Goal: Information Seeking & Learning: Learn about a topic

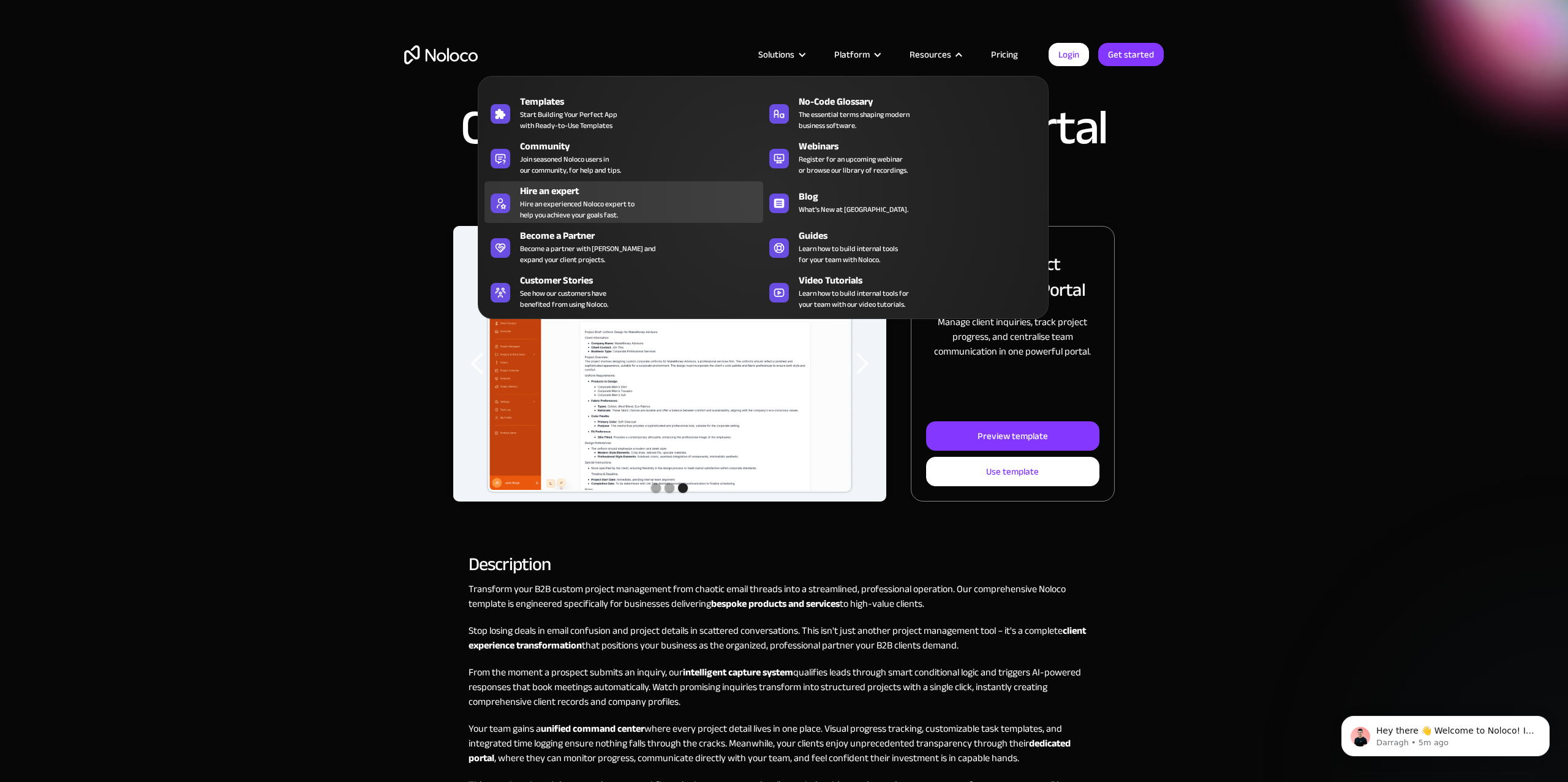
click at [577, 195] on div "Hire an expert" at bounding box center [644, 191] width 249 height 15
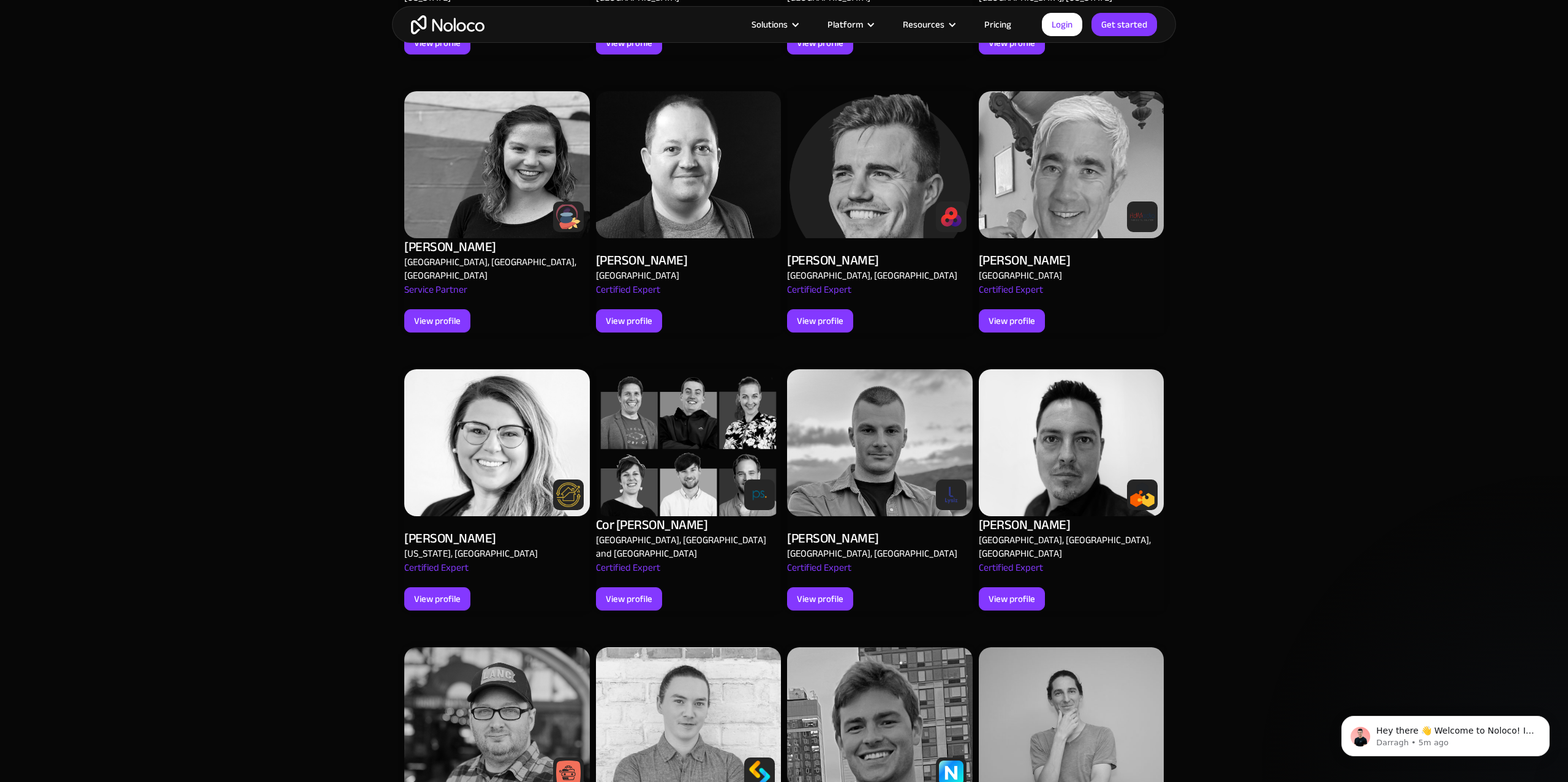
scroll to position [1118, 0]
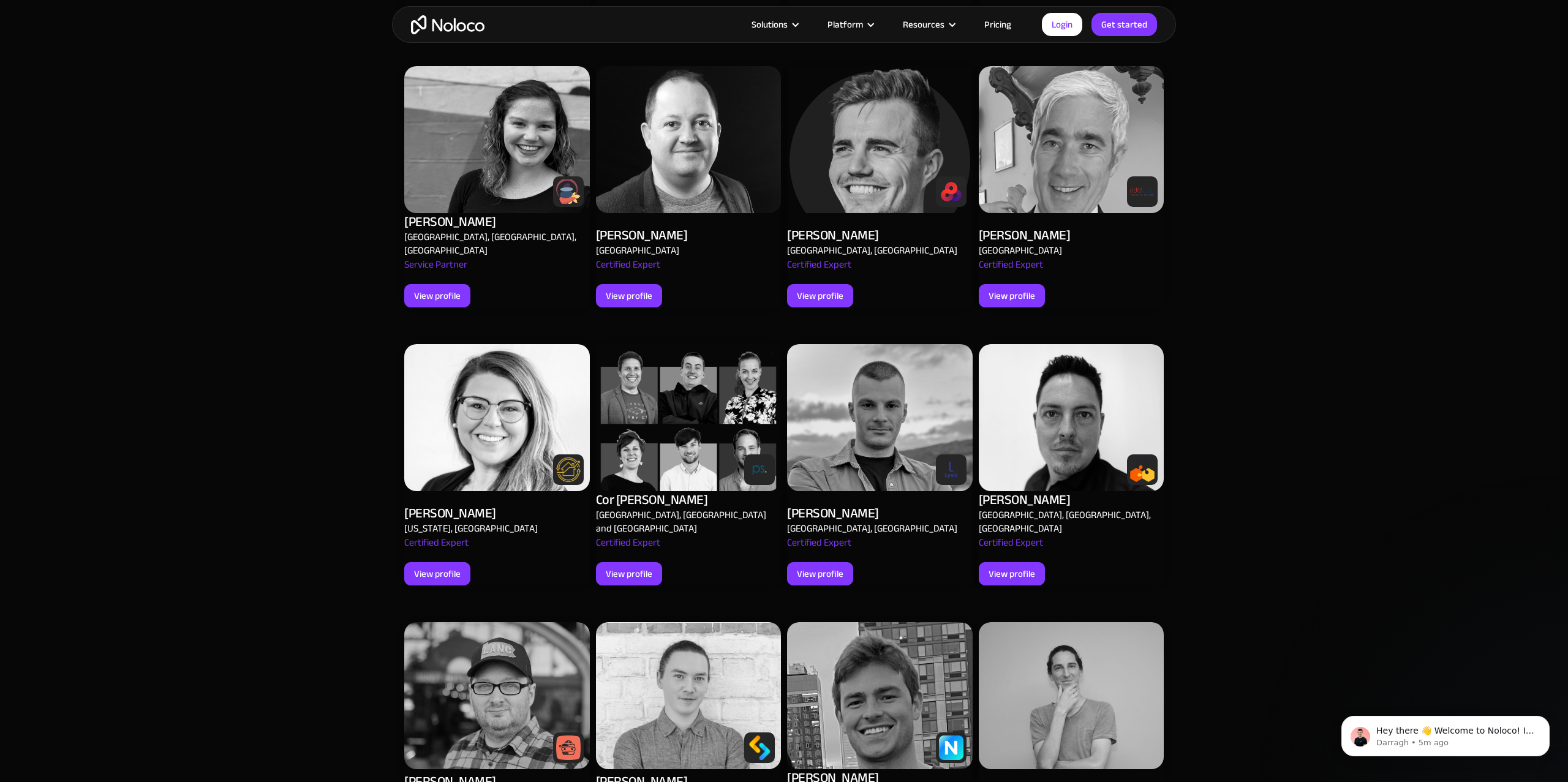
click at [1054, 386] on img at bounding box center [1071, 417] width 185 height 147
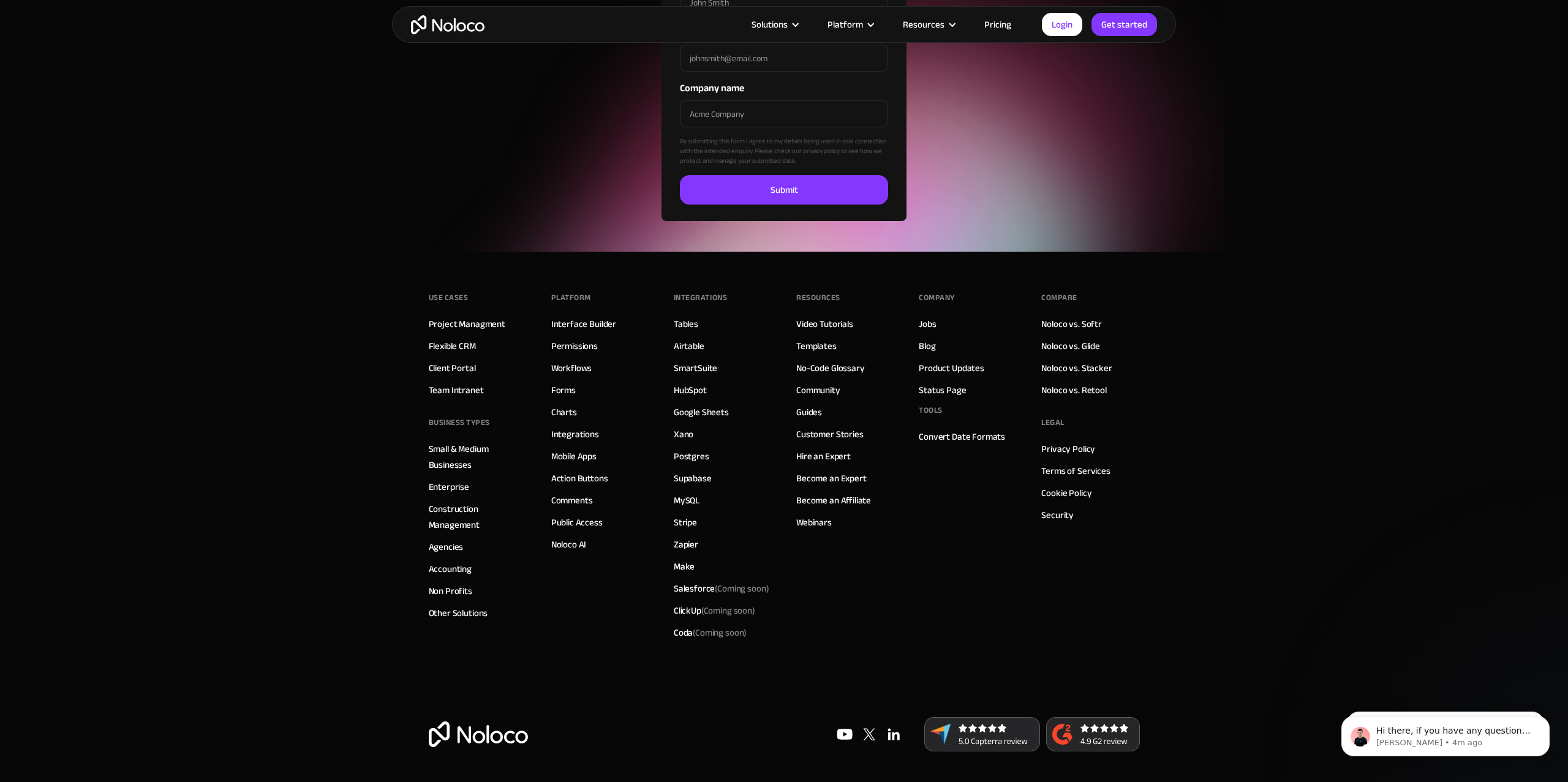
scroll to position [2530, 0]
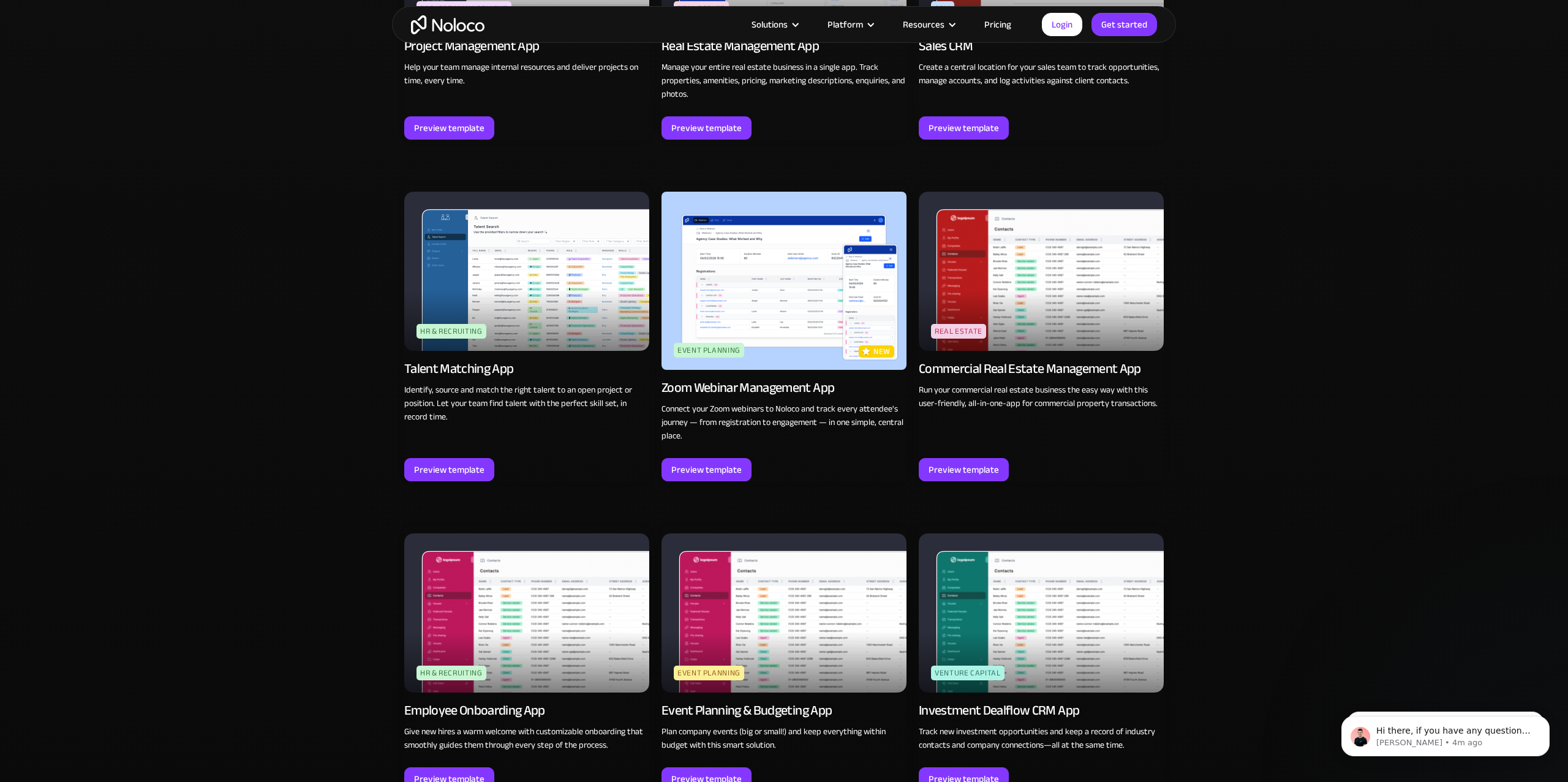
click at [774, 291] on img at bounding box center [784, 281] width 245 height 178
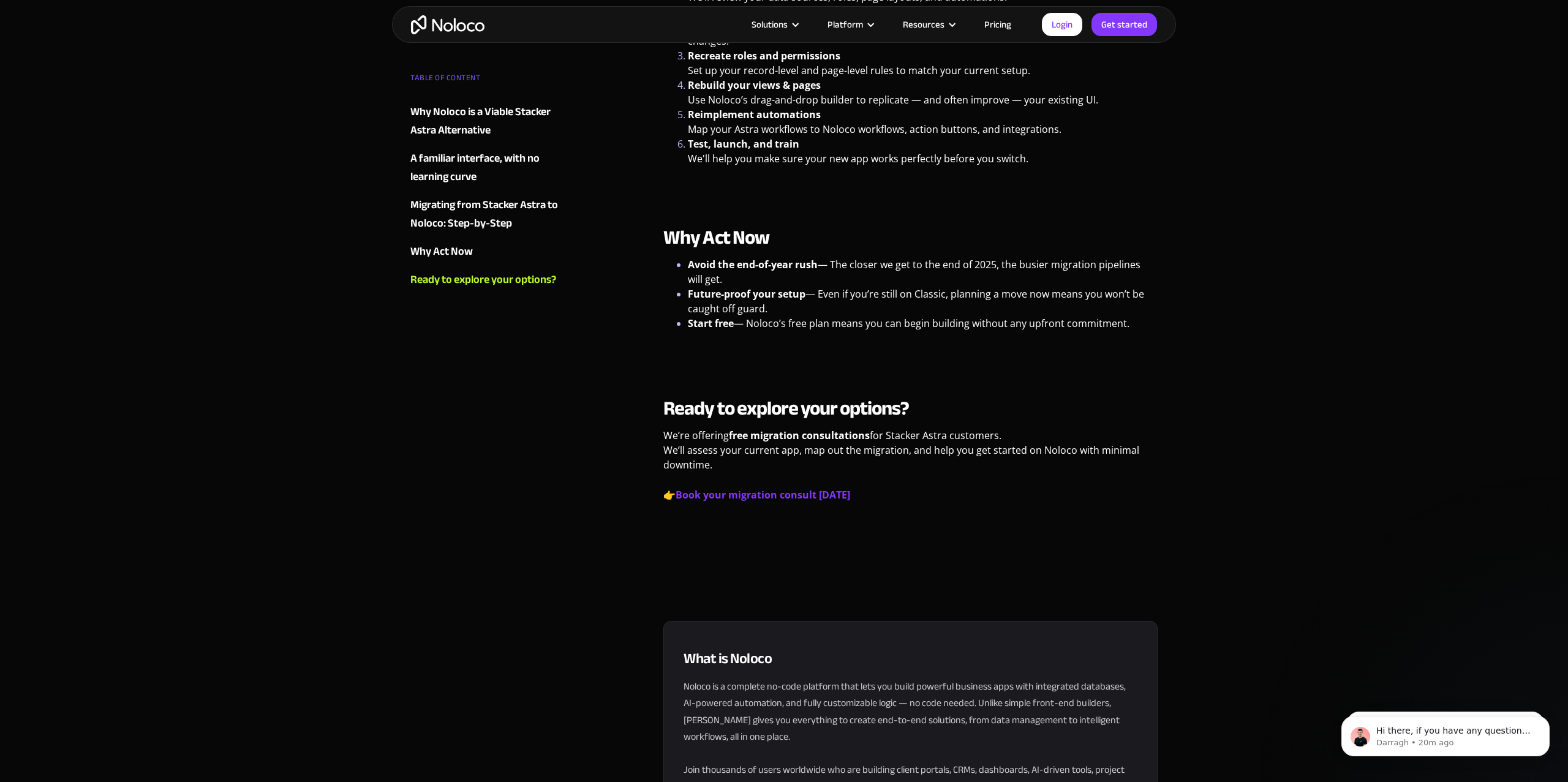
scroll to position [1803, 0]
click at [793, 487] on strong "Book your migration consult today" at bounding box center [763, 494] width 175 height 13
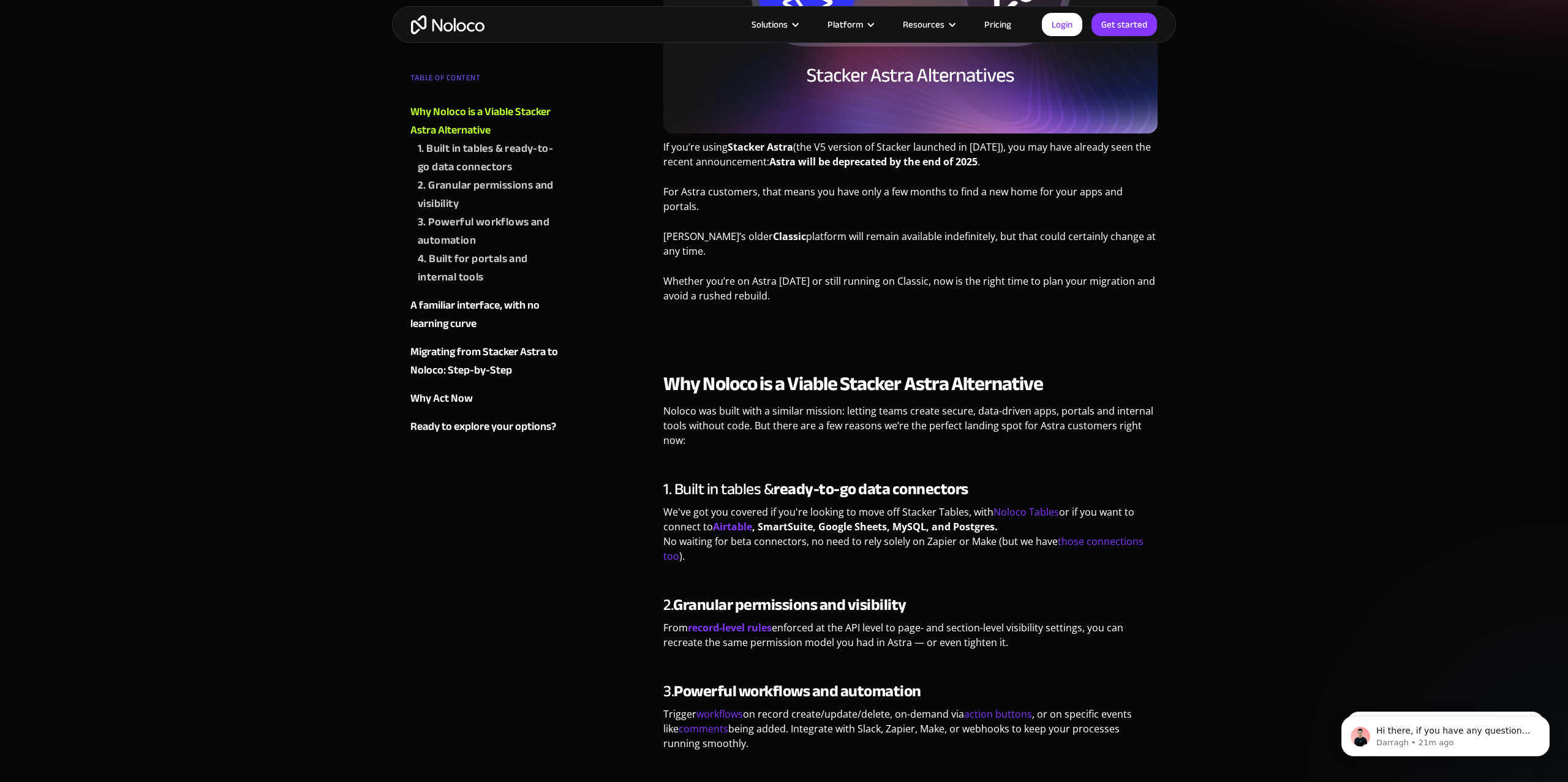
scroll to position [329, 0]
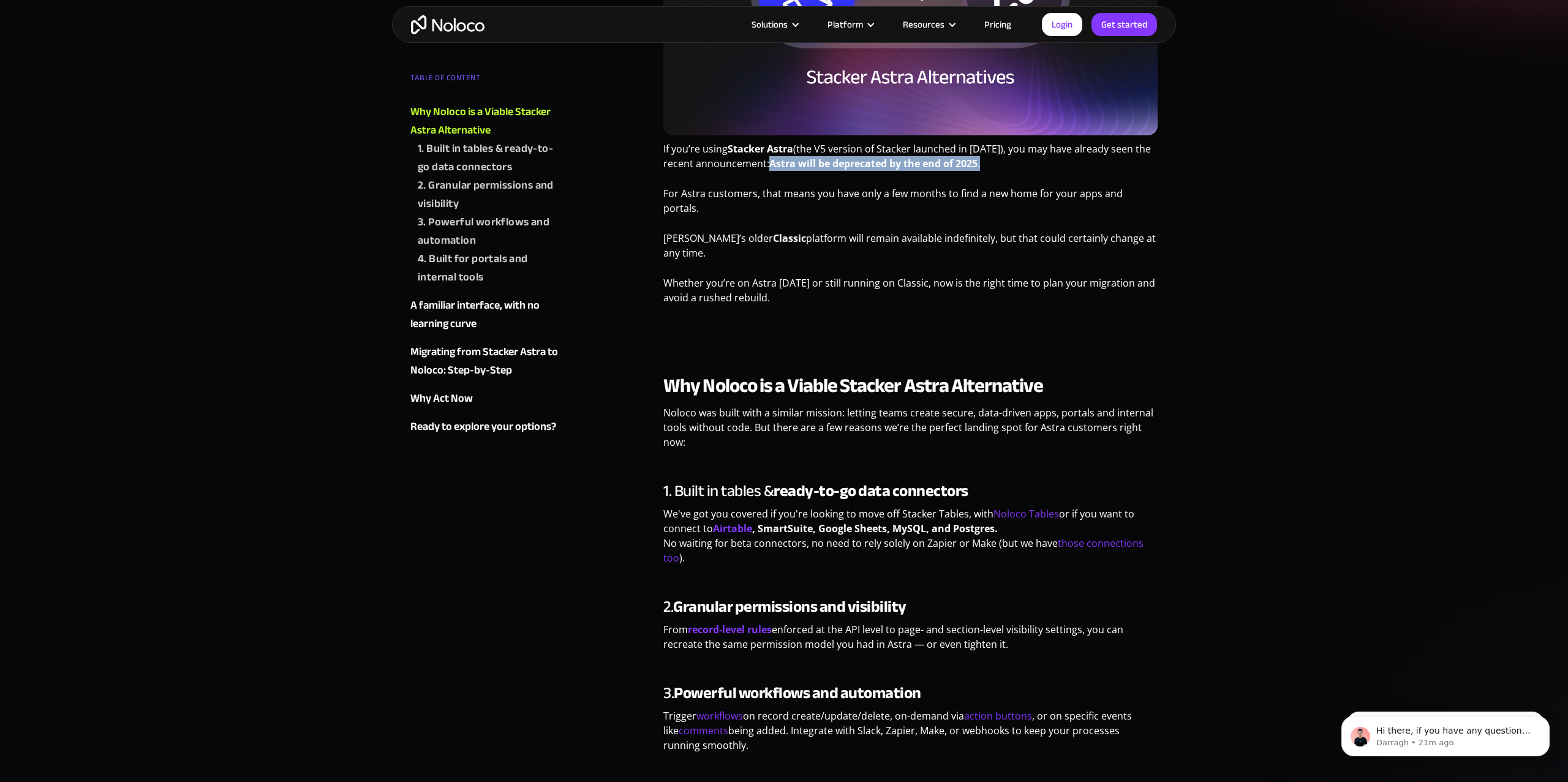
drag, startPoint x: 771, startPoint y: 164, endPoint x: 1017, endPoint y: 167, distance: 246.0
click at [1017, 167] on p "If you’re using Stacker Astra (the V5 version of Stacker launched in 2024), you…" at bounding box center [910, 160] width 494 height 38
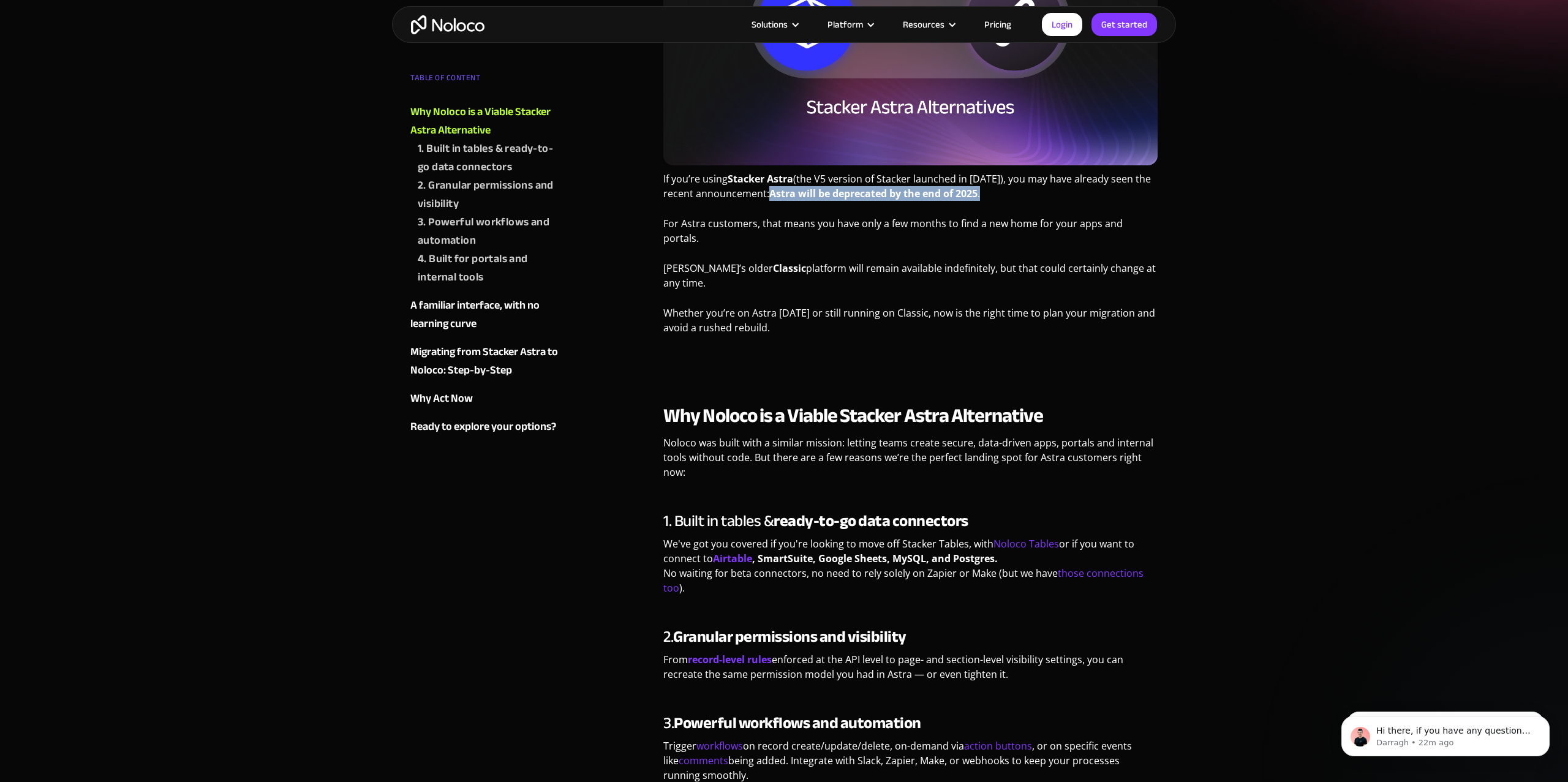
scroll to position [297, 0]
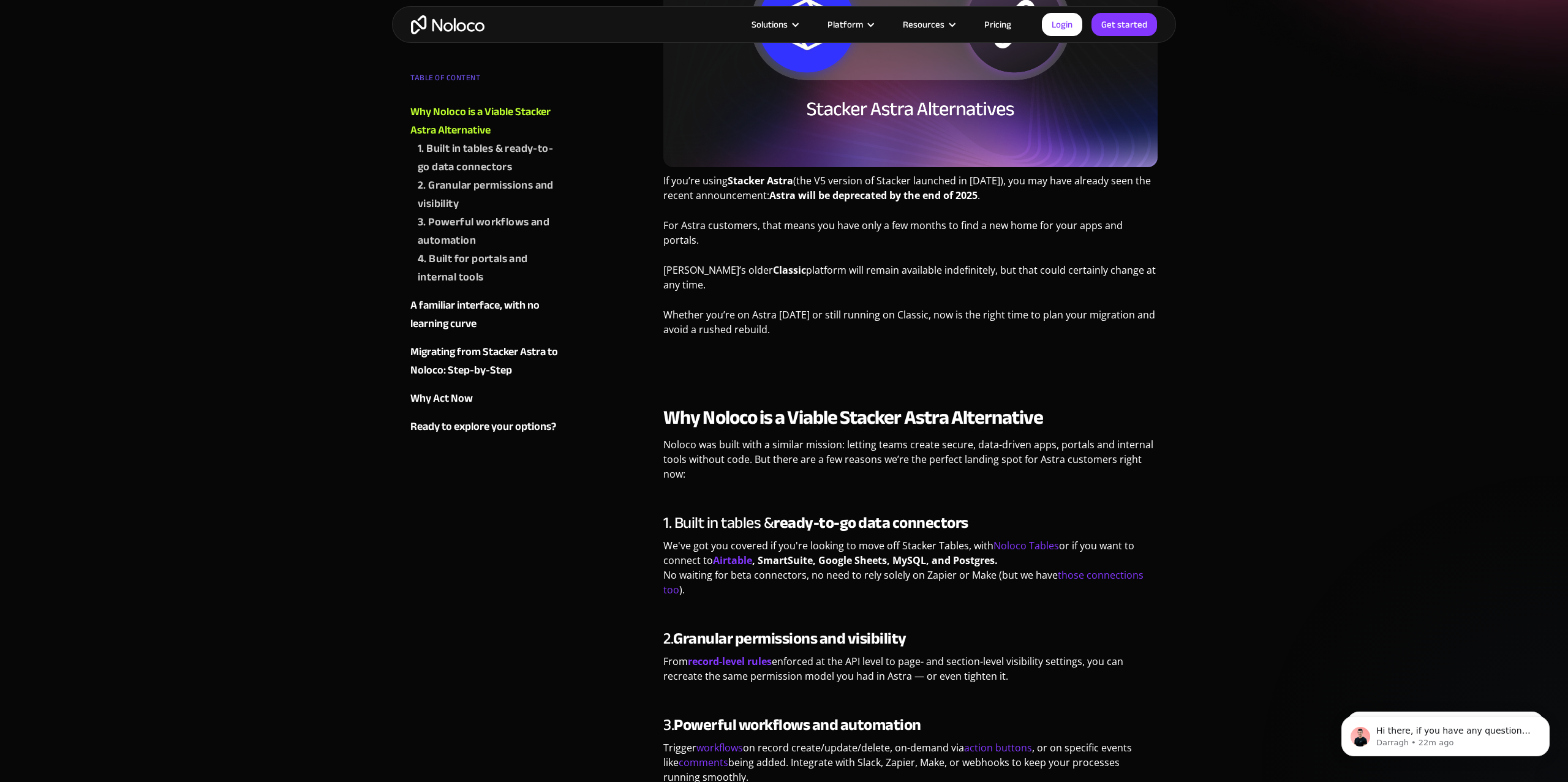
click at [787, 352] on p "‍" at bounding box center [910, 364] width 494 height 24
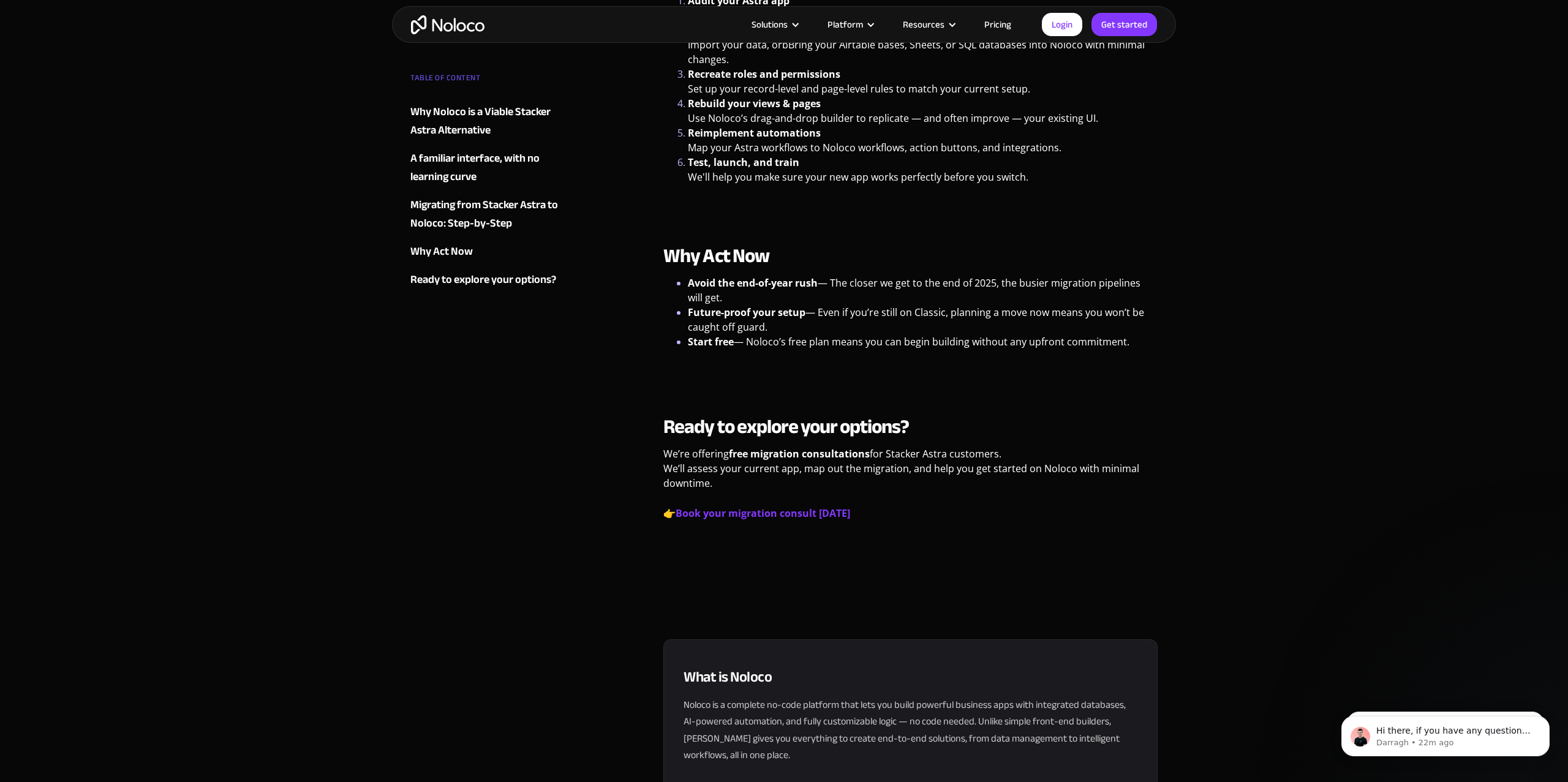
scroll to position [1786, 0]
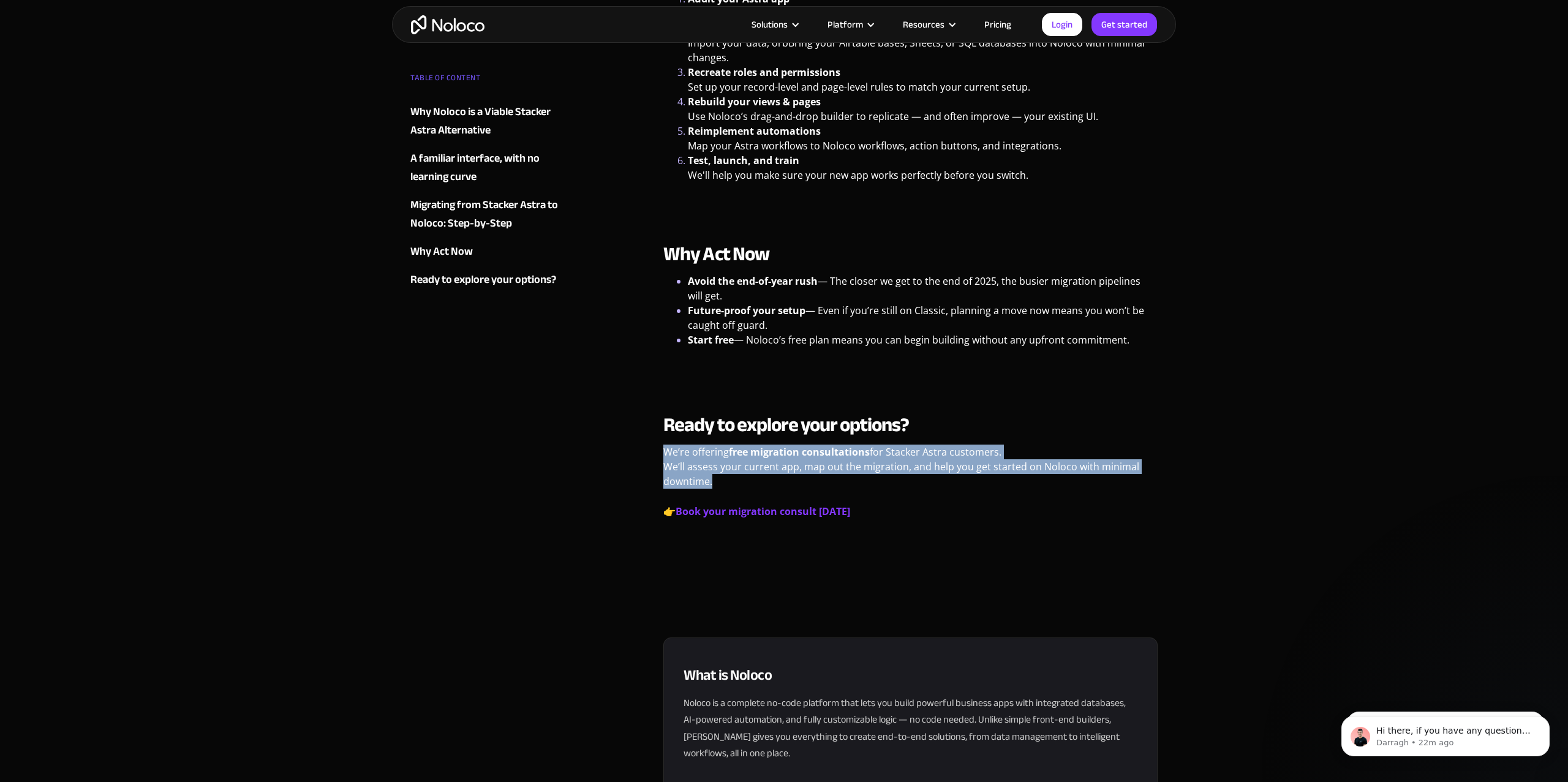
drag, startPoint x: 665, startPoint y: 437, endPoint x: 731, endPoint y: 463, distance: 70.9
click at [731, 463] on p "We’re offering free migration consultations for Stacker Astra customers. We’ll …" at bounding box center [910, 471] width 494 height 53
copy p "We’re offering free migration consultations for Stacker Astra customers. We’ll …"
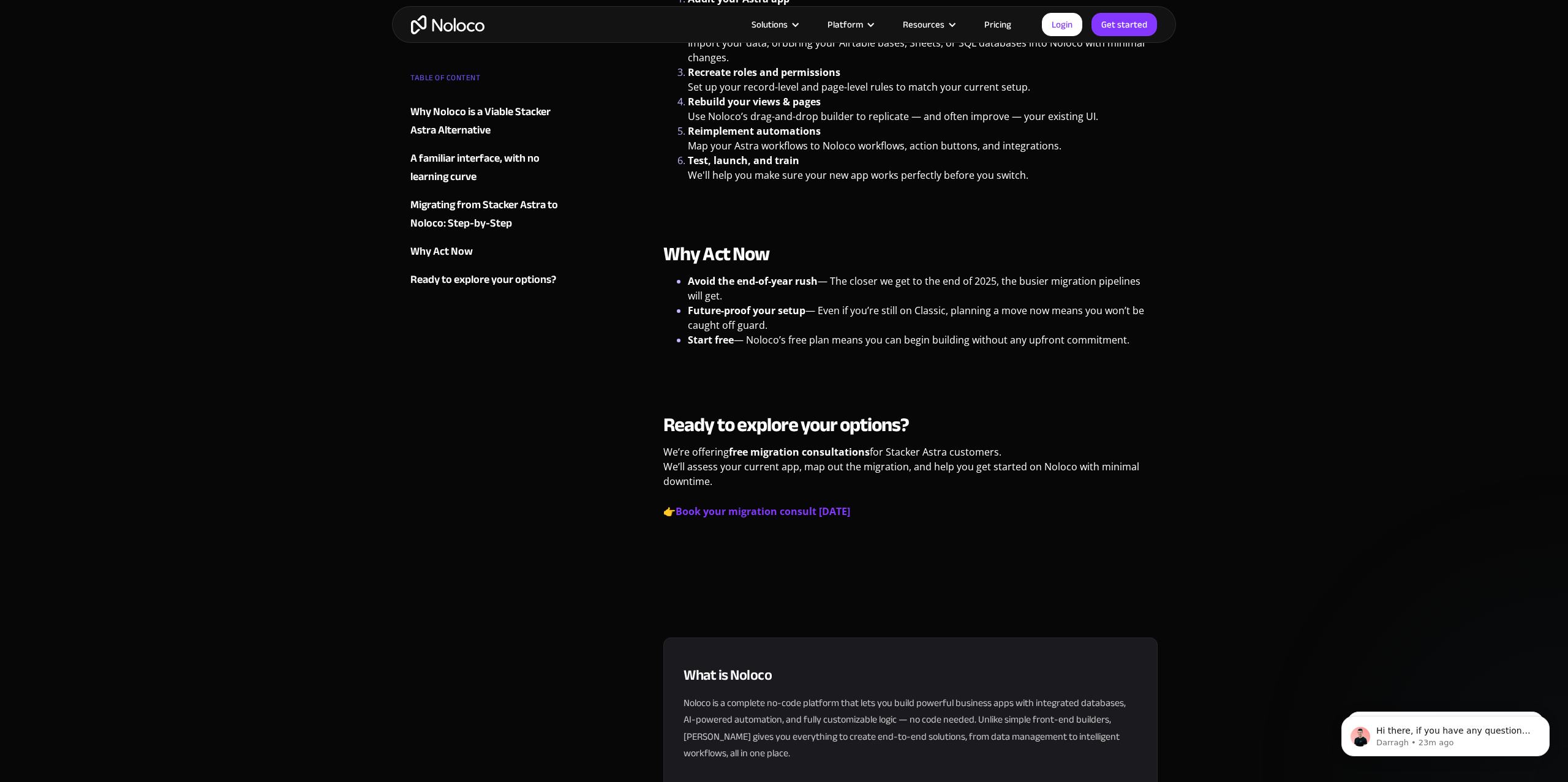
click at [780, 307] on li "Future-proof your setup — Even if you’re still on Classic, planning a move now …" at bounding box center [923, 318] width 470 height 30
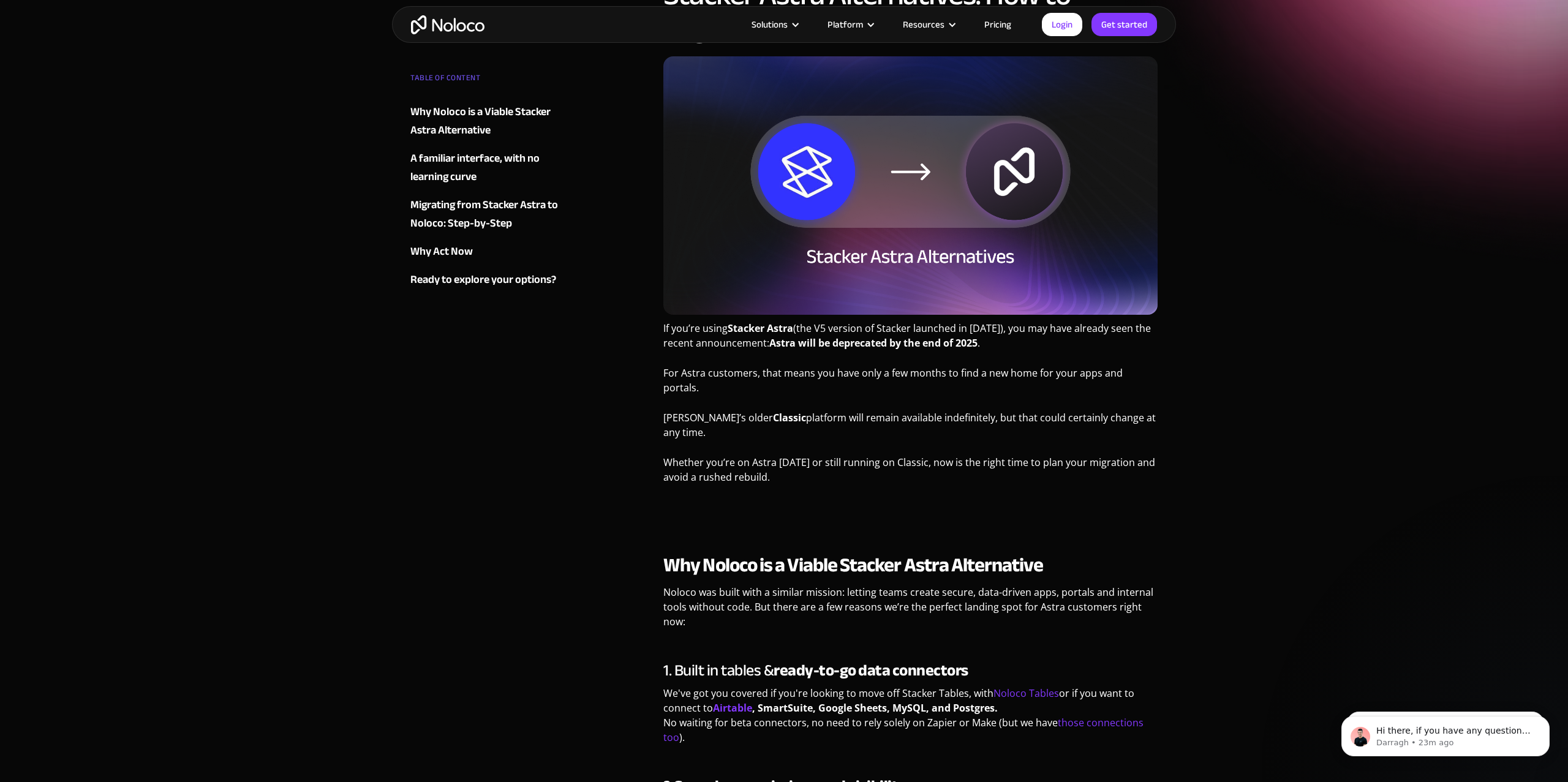
scroll to position [160, 0]
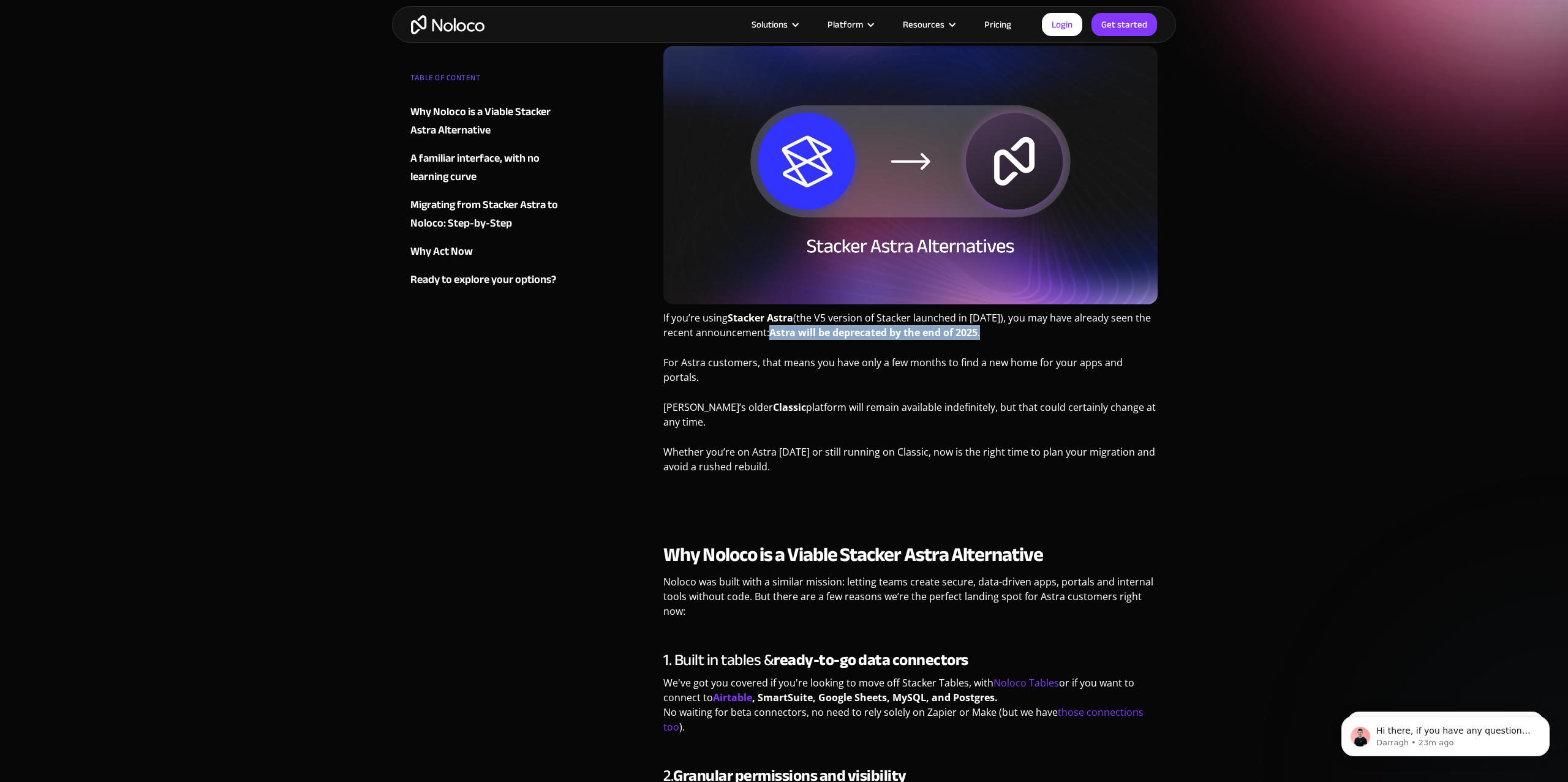
drag, startPoint x: 770, startPoint y: 332, endPoint x: 984, endPoint y: 335, distance: 214.0
click at [984, 335] on p "If you’re using Stacker Astra (the V5 version of Stacker launched in 2024), you…" at bounding box center [910, 330] width 494 height 38
copy p "Astra will be deprecated by the end of 2025 ."
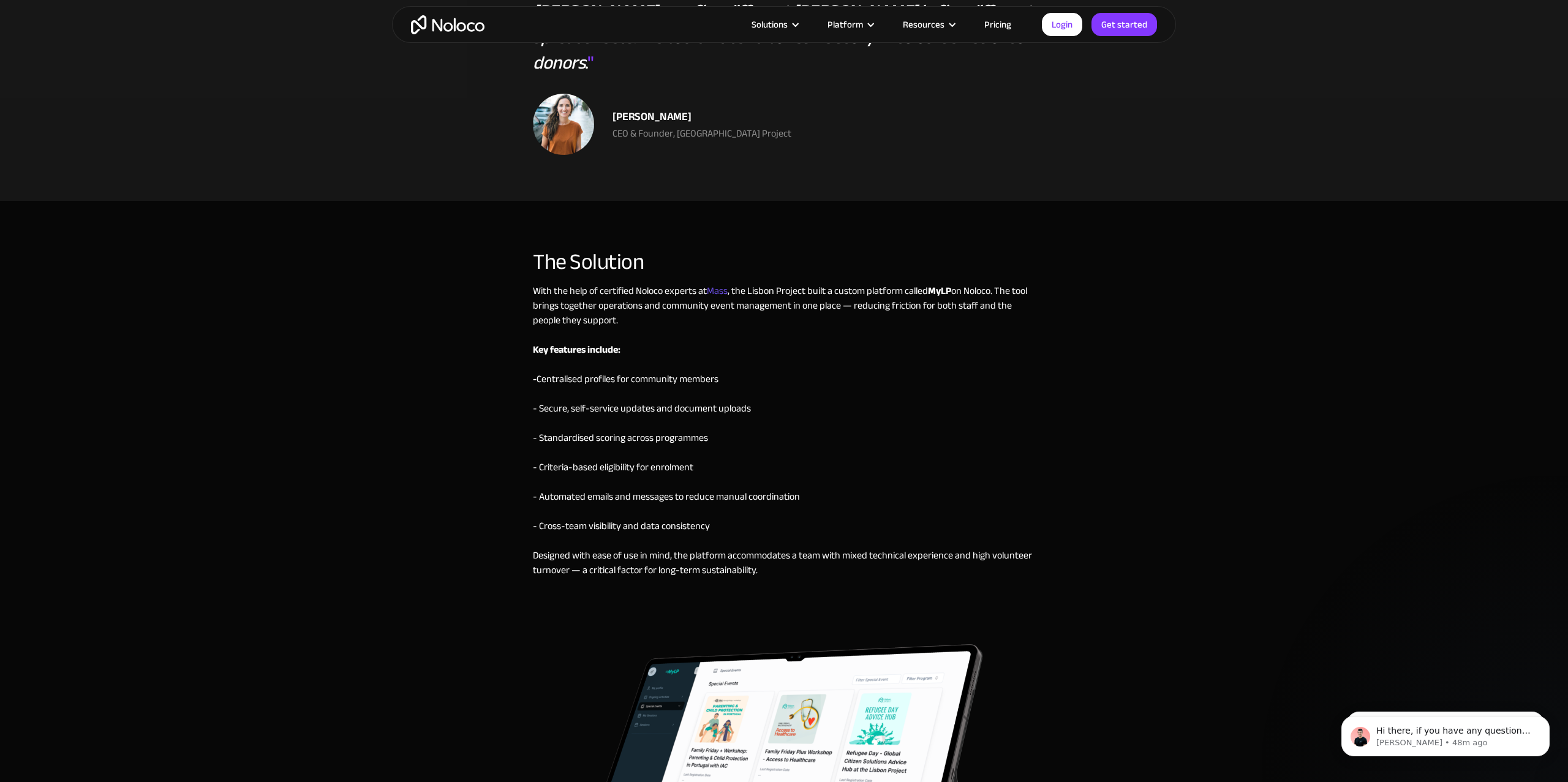
scroll to position [1774, 0]
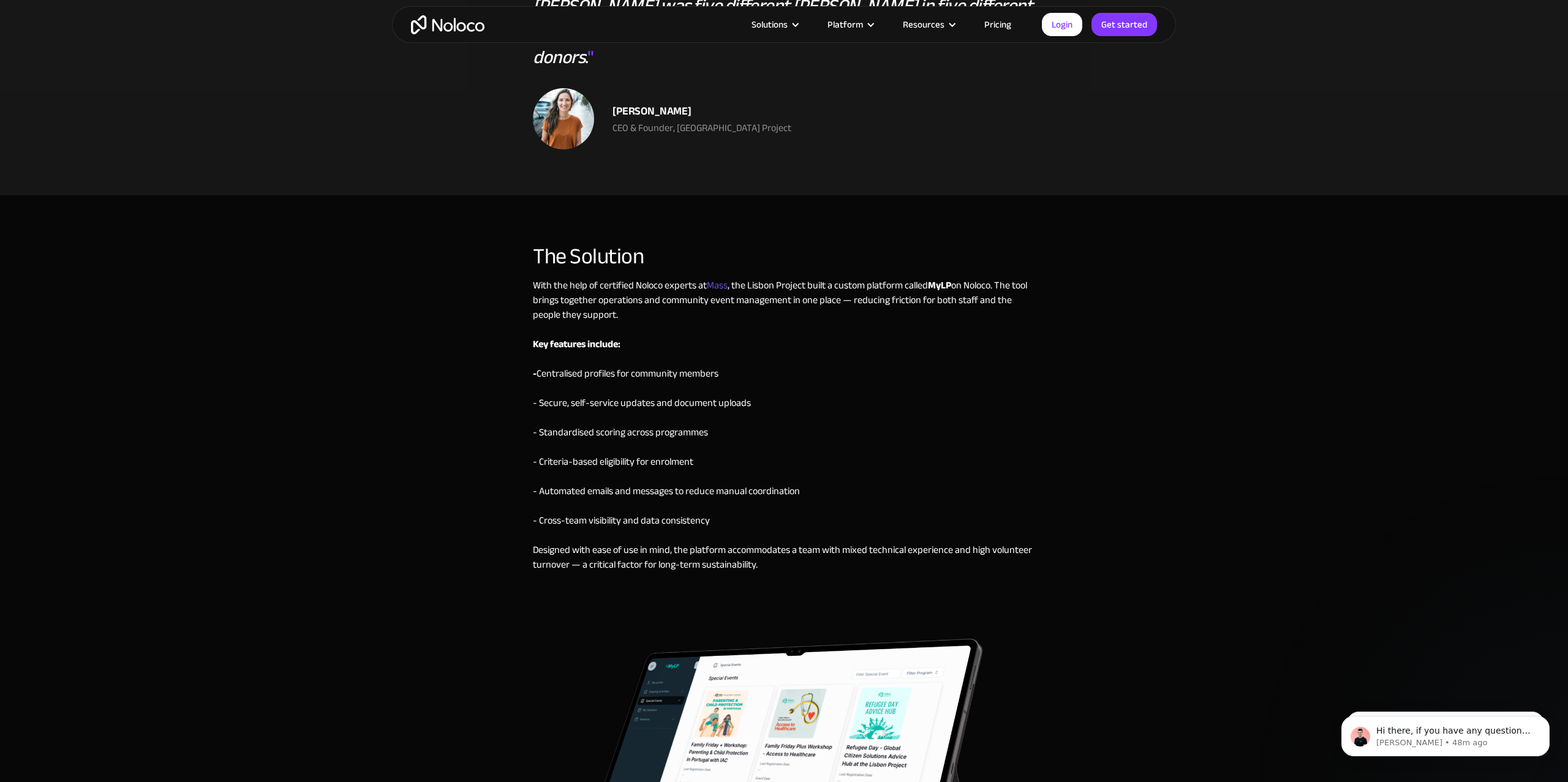
click at [719, 276] on link "Mass" at bounding box center [717, 286] width 21 height 18
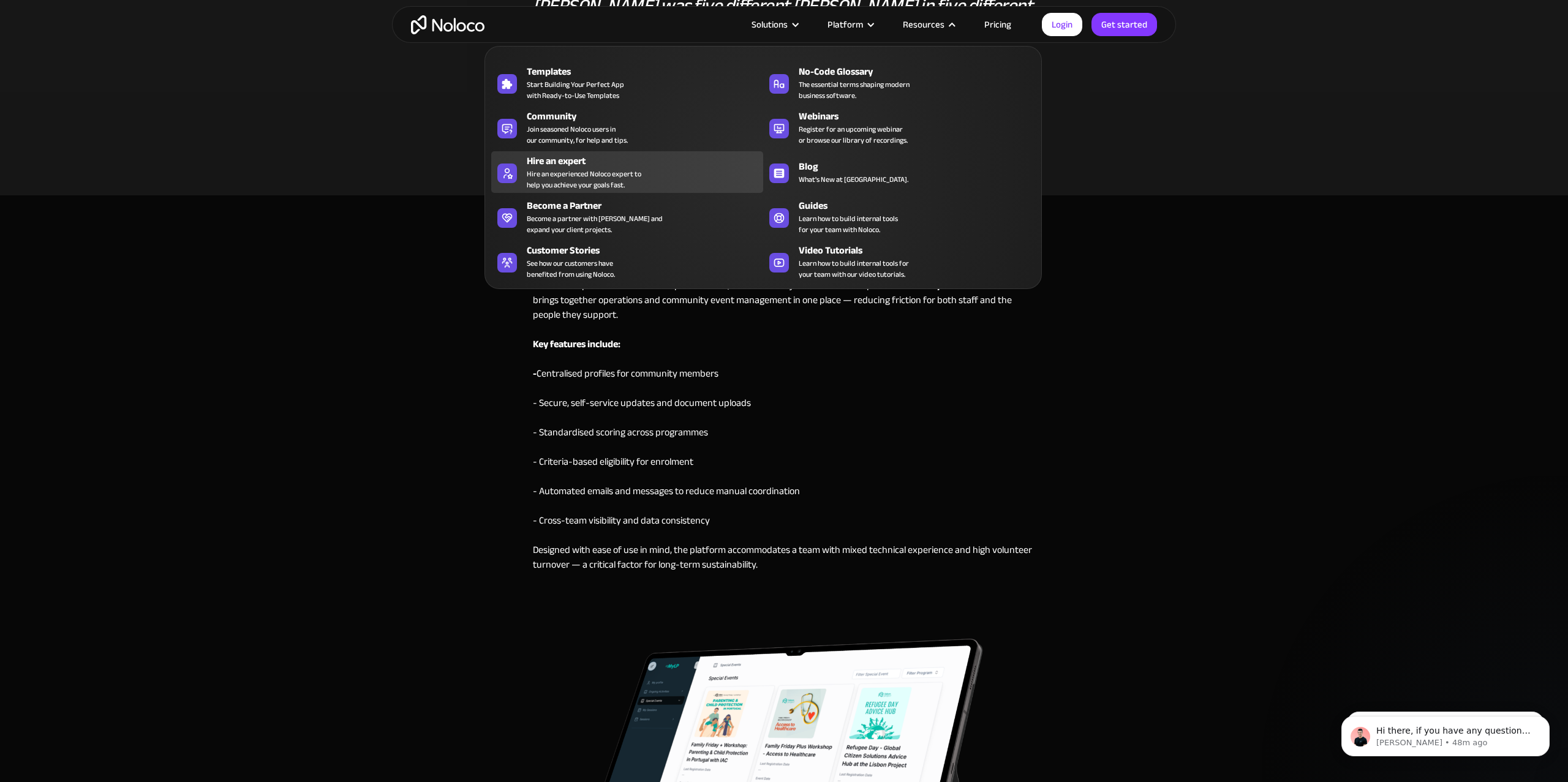
click at [587, 165] on div "Hire an expert" at bounding box center [647, 161] width 242 height 15
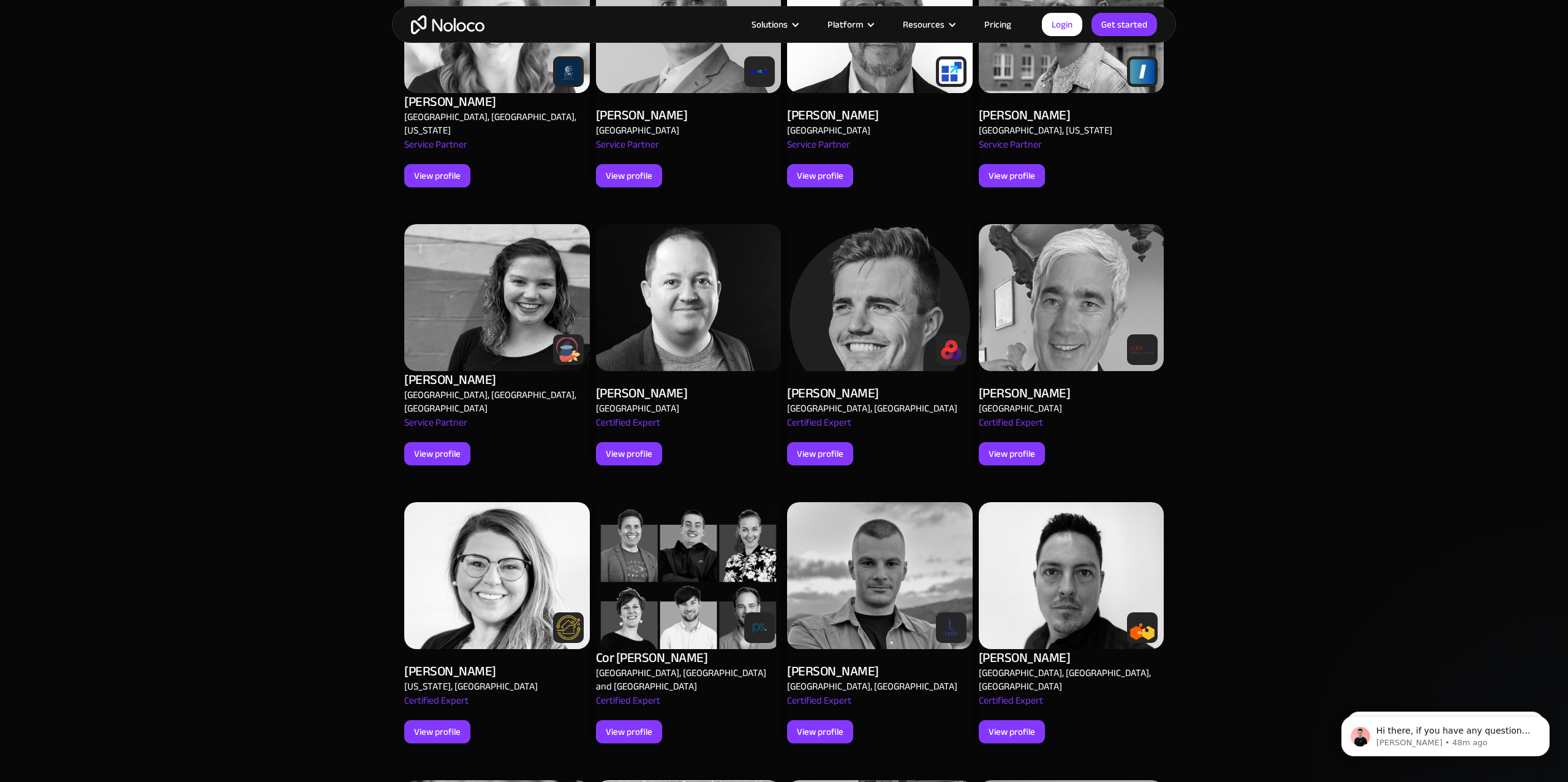
scroll to position [979, 0]
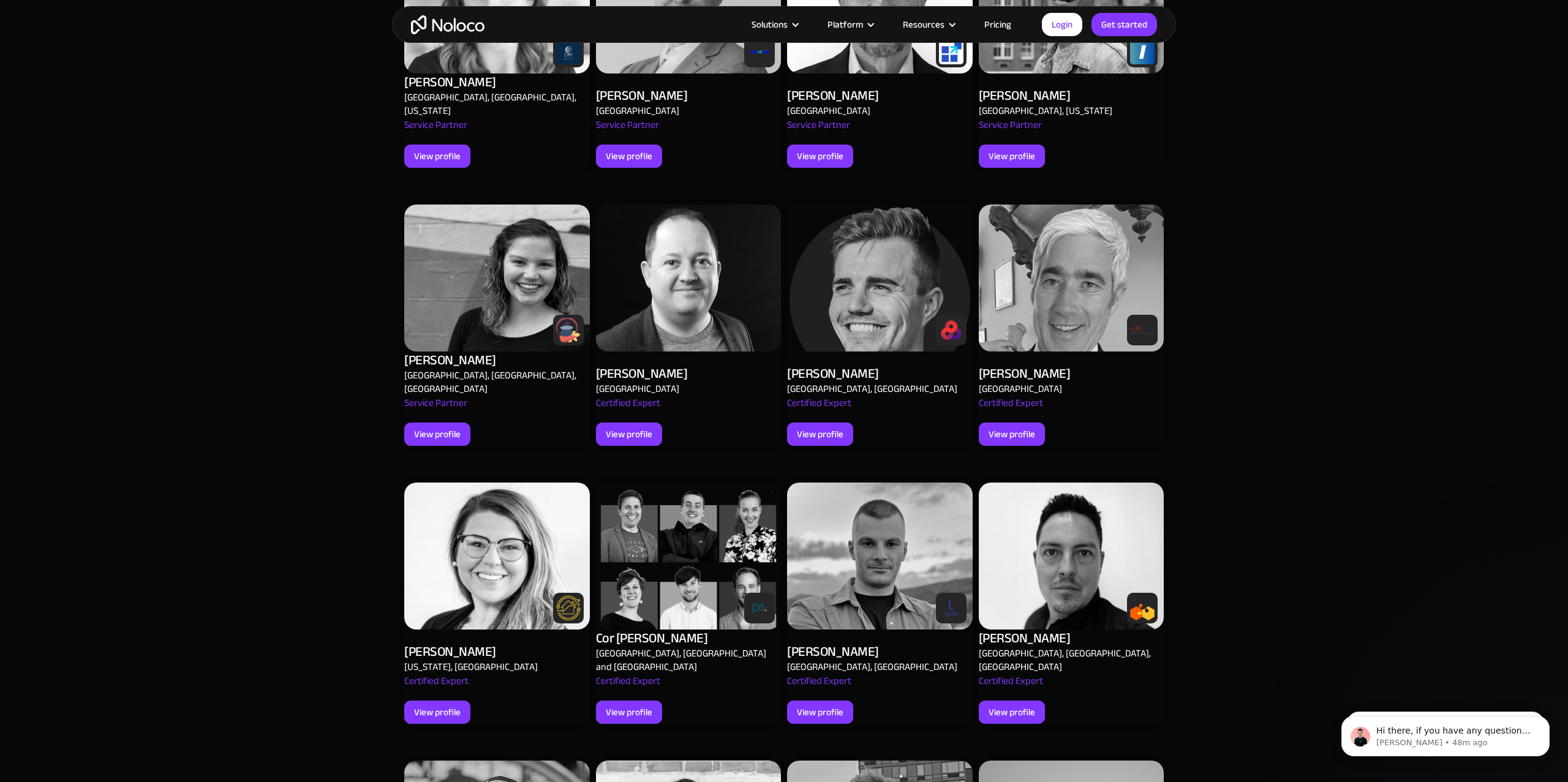
click at [870, 299] on img at bounding box center [879, 278] width 185 height 147
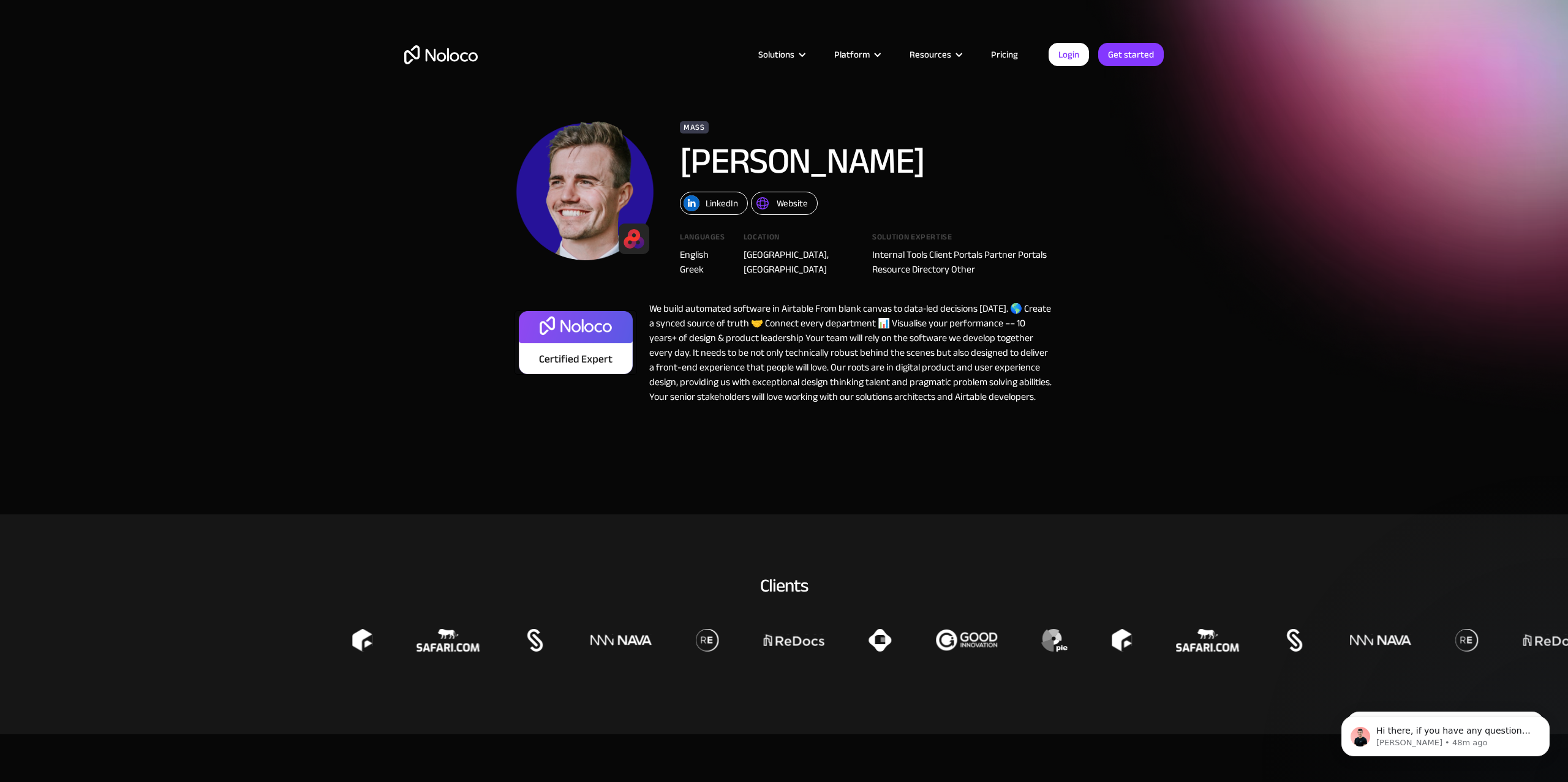
click at [633, 242] on img at bounding box center [633, 239] width 24 height 24
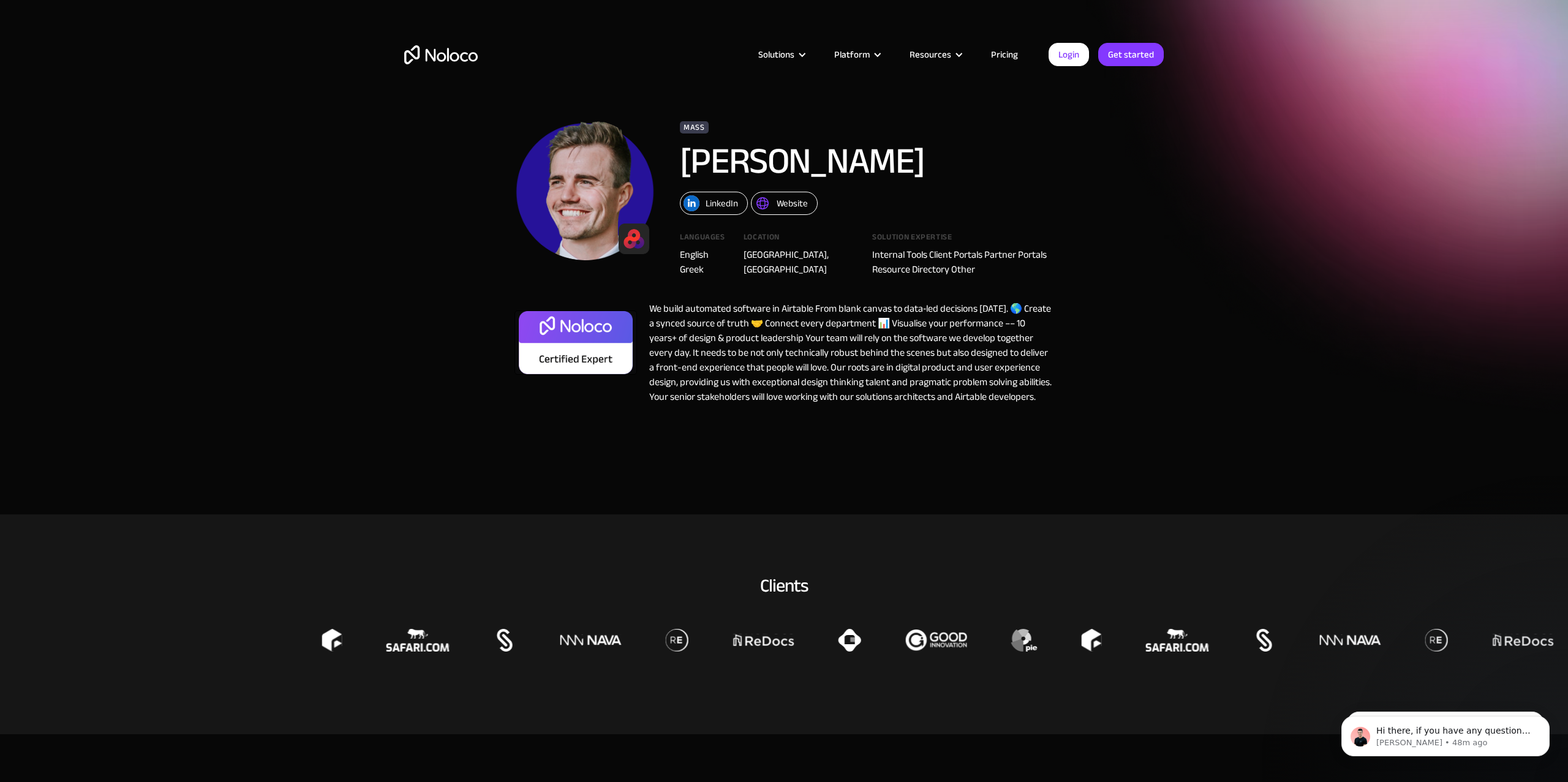
click at [632, 241] on img at bounding box center [633, 239] width 24 height 24
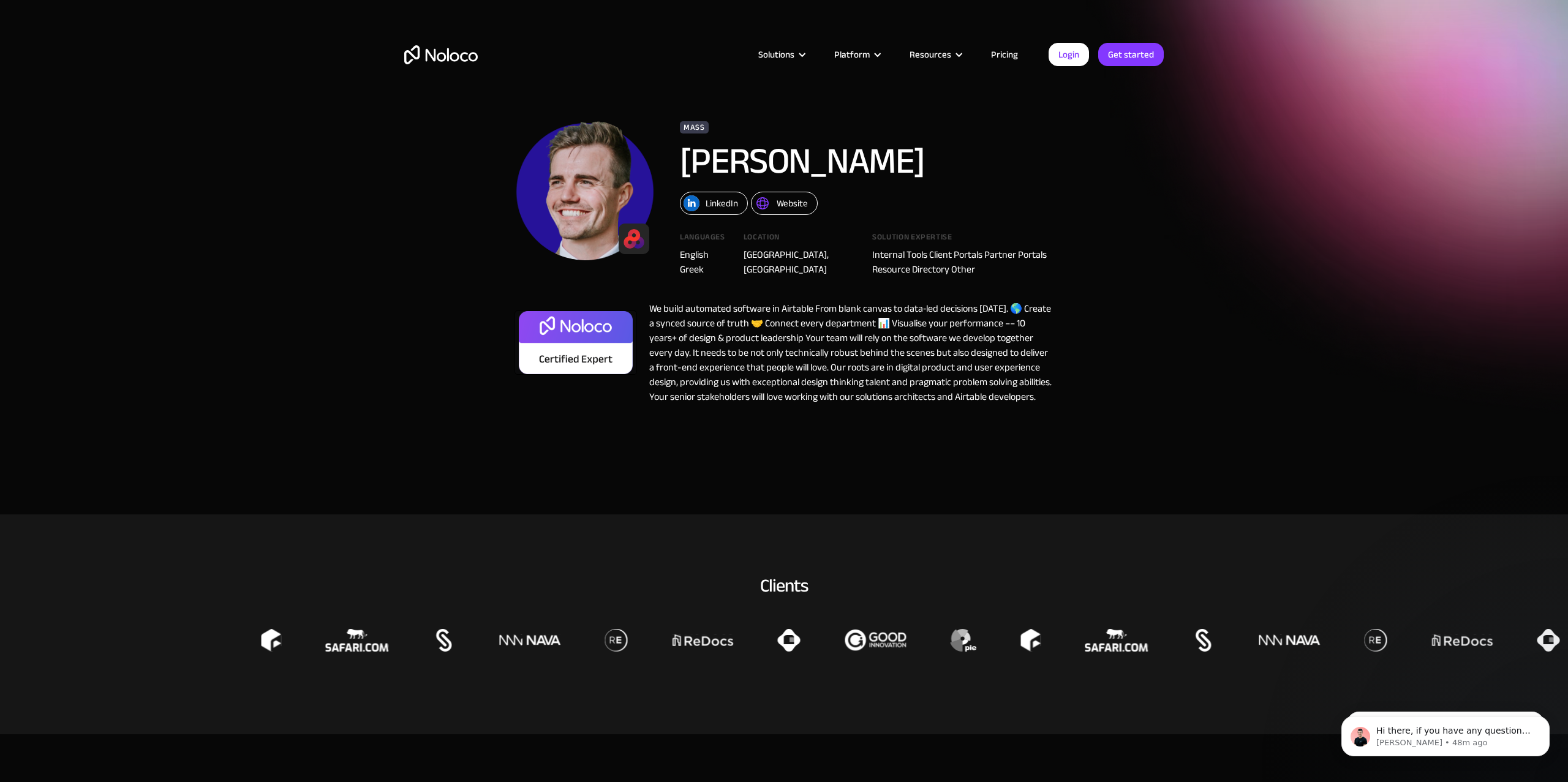
click at [631, 243] on img at bounding box center [633, 239] width 24 height 24
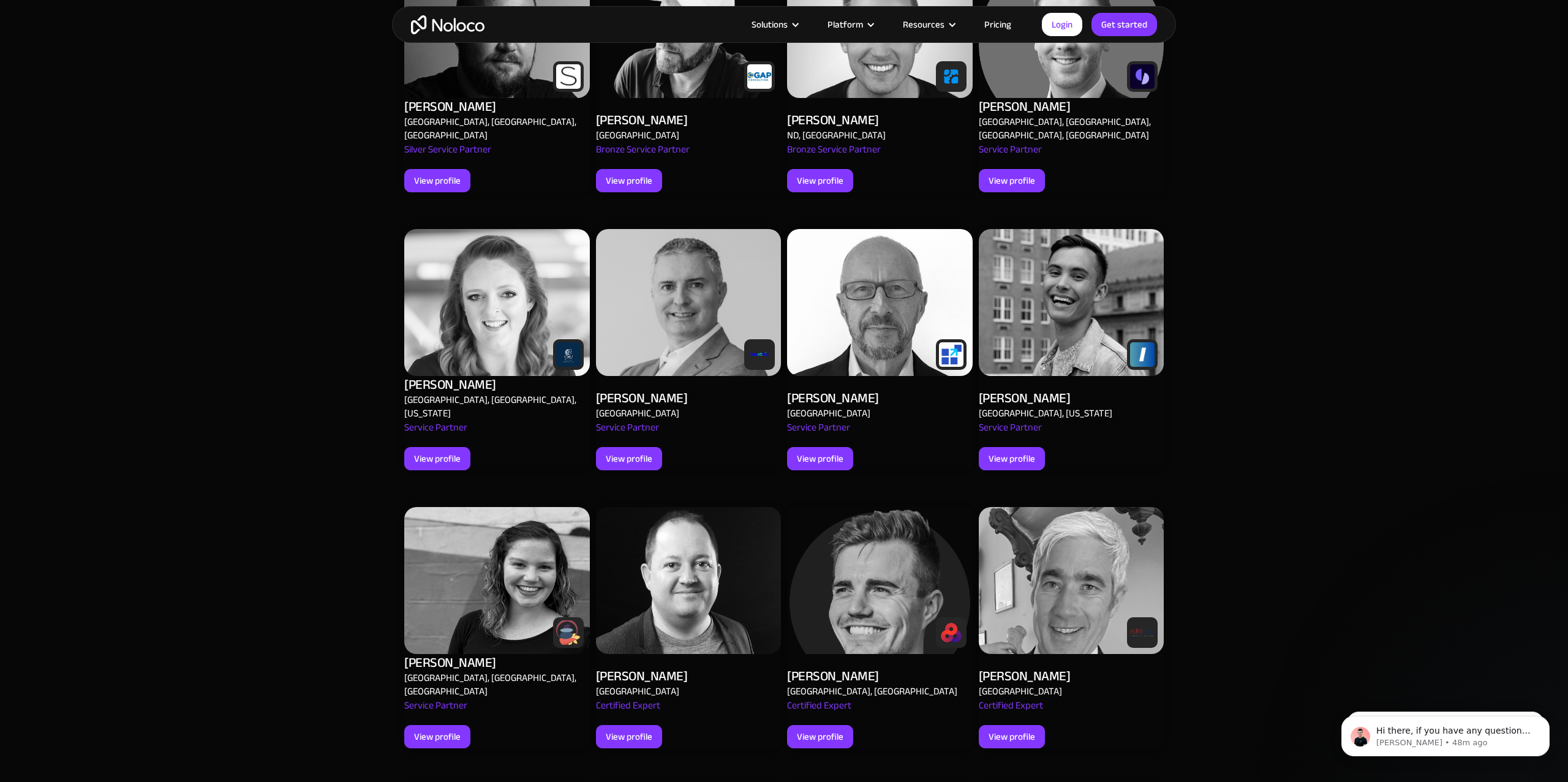
scroll to position [680, 0]
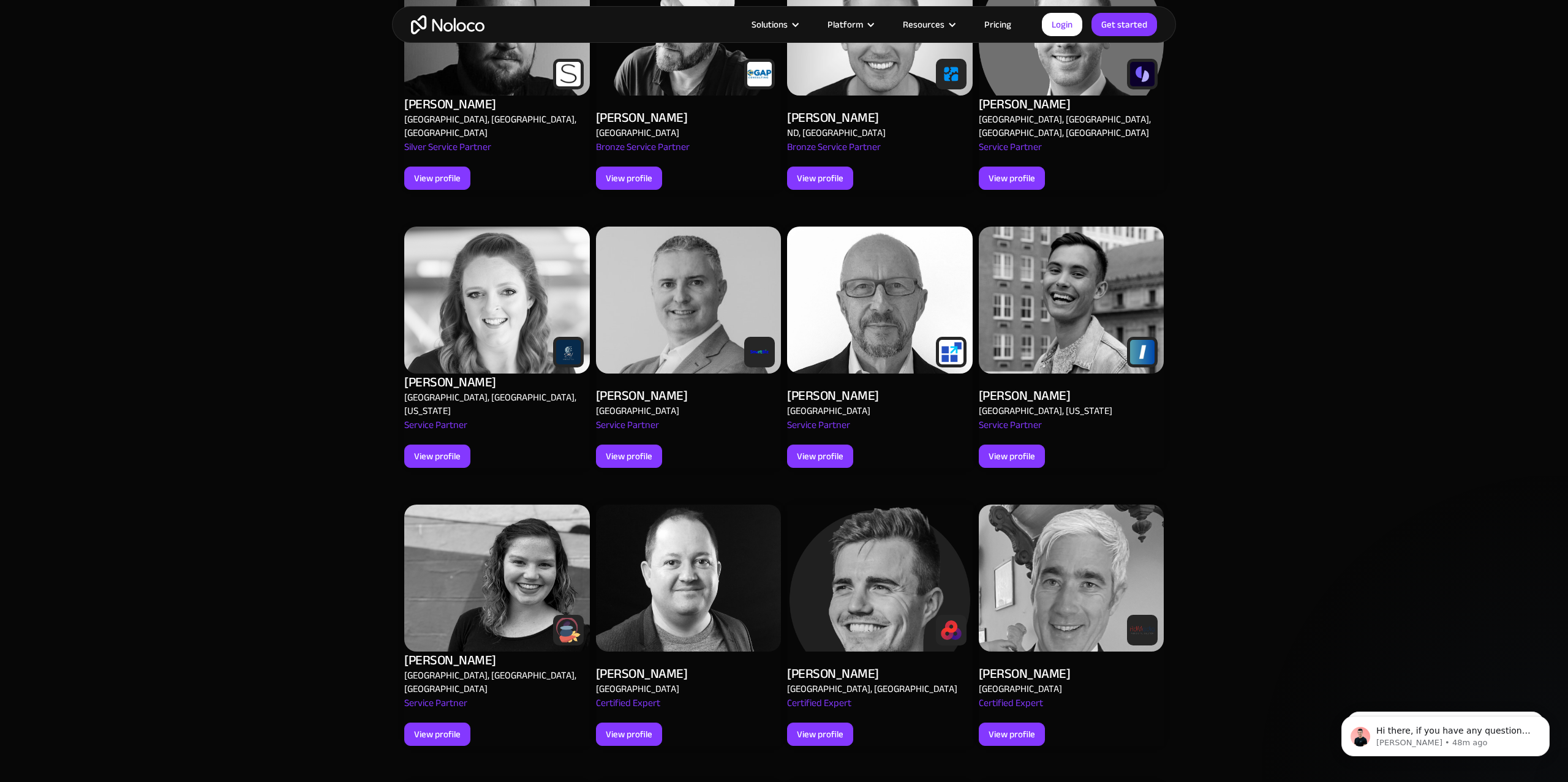
click at [870, 554] on img at bounding box center [879, 578] width 185 height 147
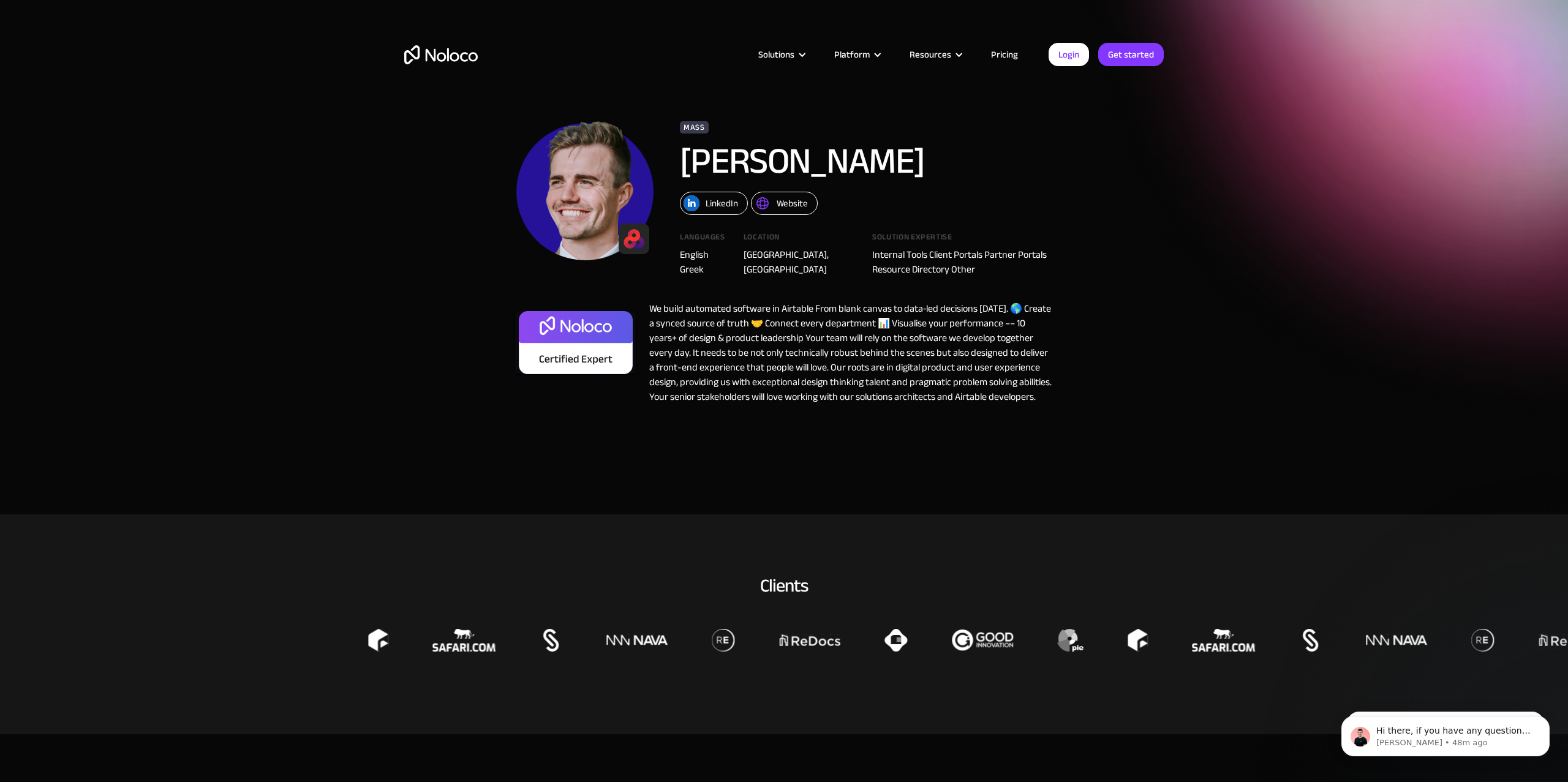
click at [709, 203] on div "LinkedIn" at bounding box center [722, 203] width 32 height 16
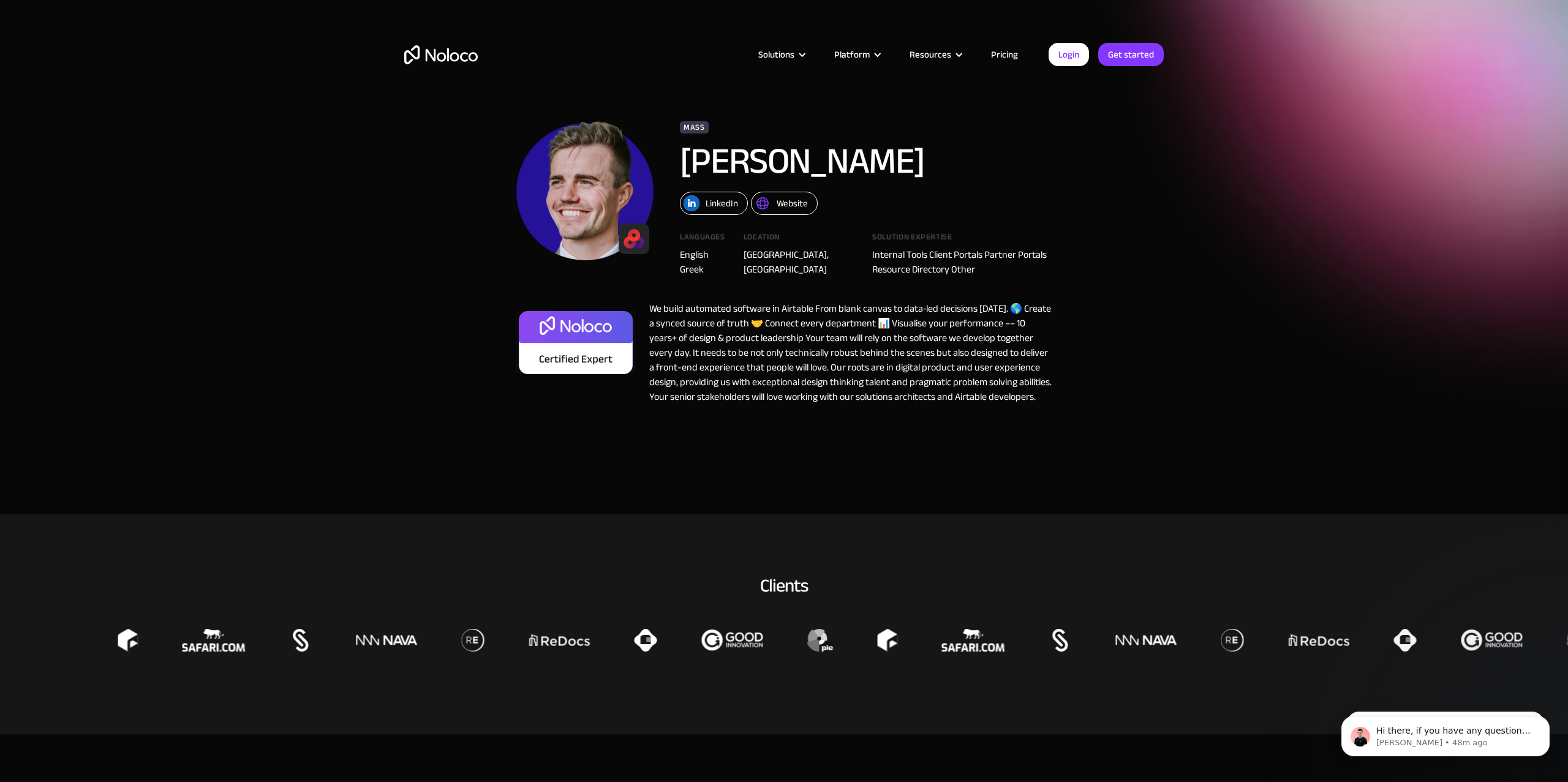
click at [1282, 222] on section "Mass [PERSON_NAME] LinkedIn Website Languages English Greek Location [GEOGRAPHI…" at bounding box center [784, 257] width 1568 height 514
